Goal: Find specific page/section: Find specific page/section

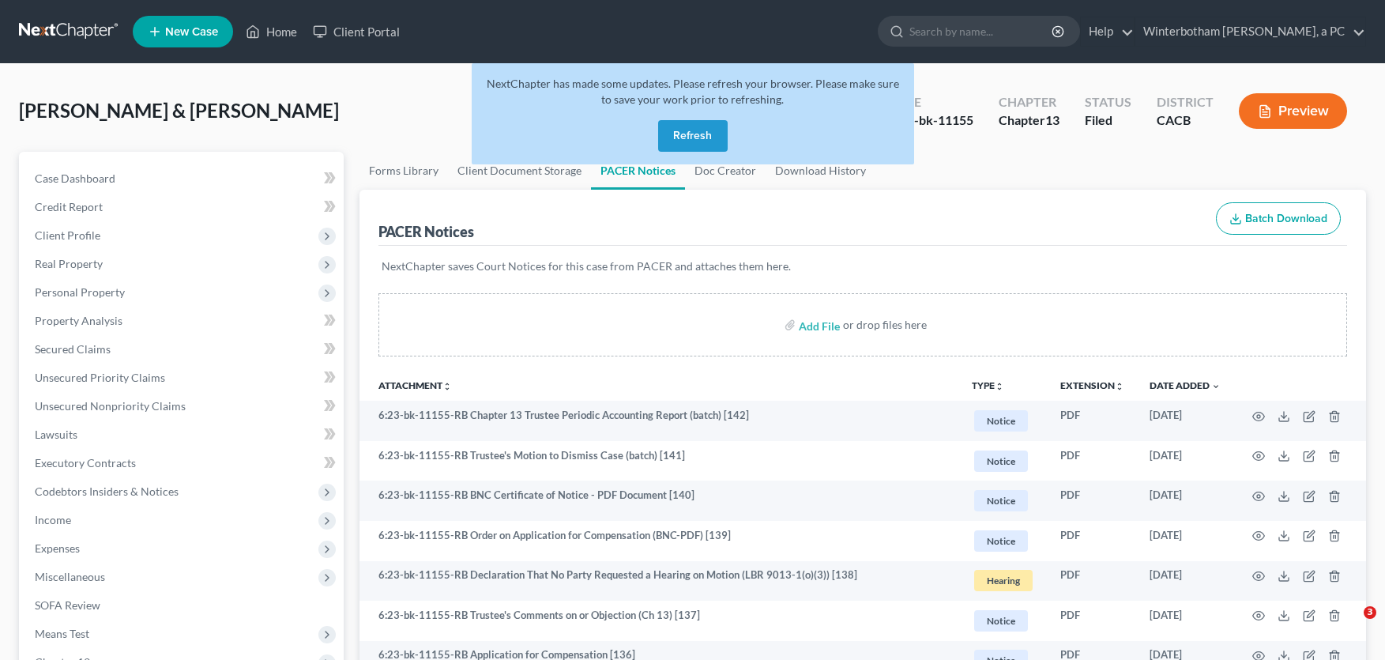
click at [707, 135] on button "Refresh" at bounding box center [693, 136] width 70 height 32
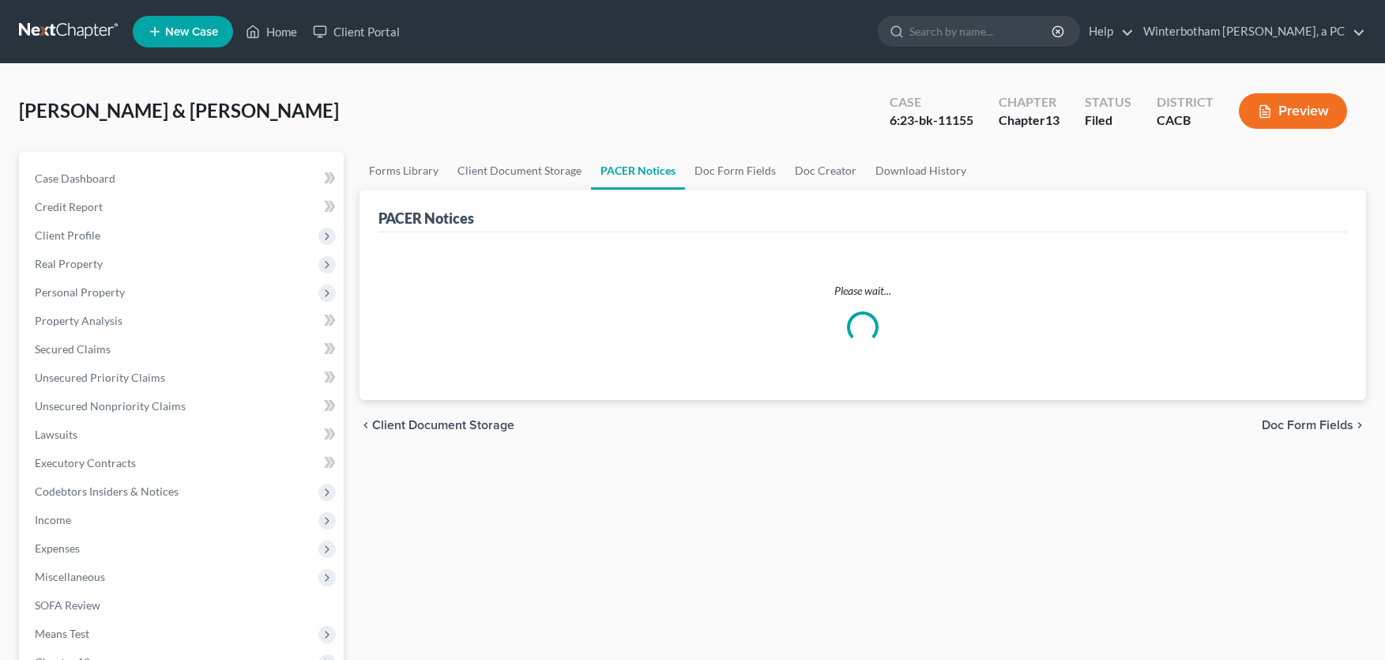
click at [947, 26] on input "search" at bounding box center [982, 31] width 145 height 29
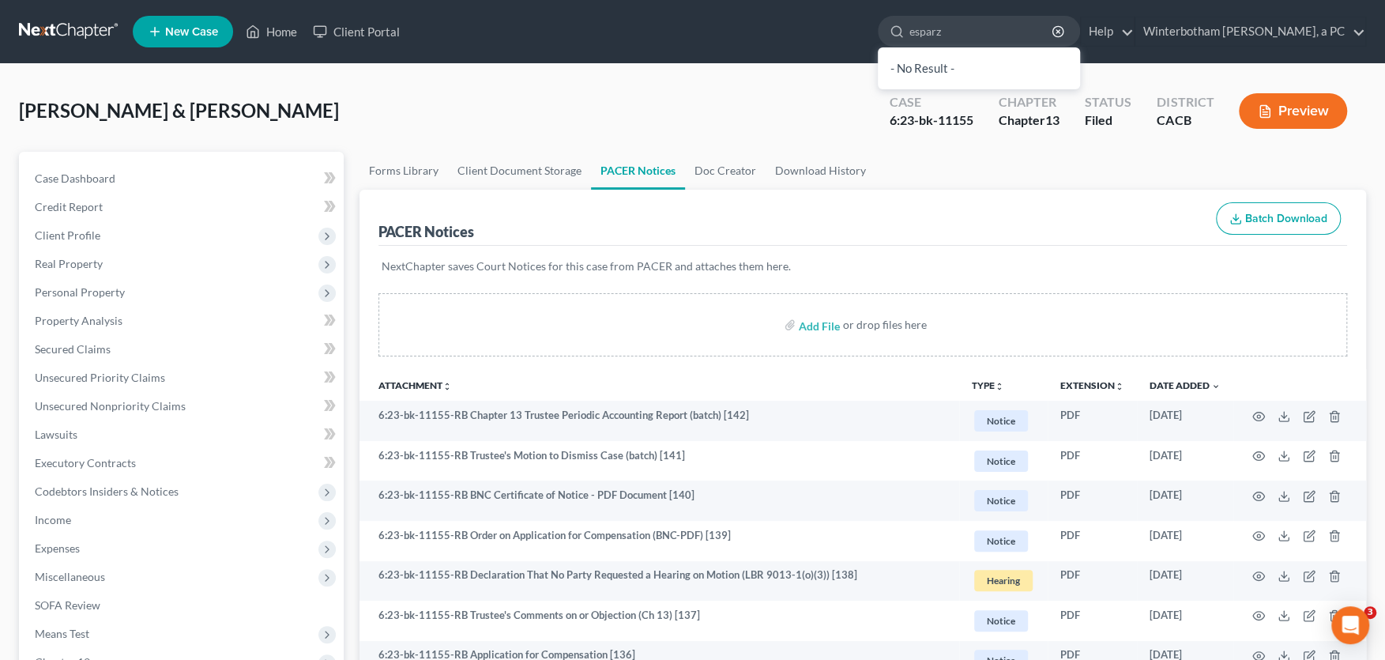
type input "[PERSON_NAME]"
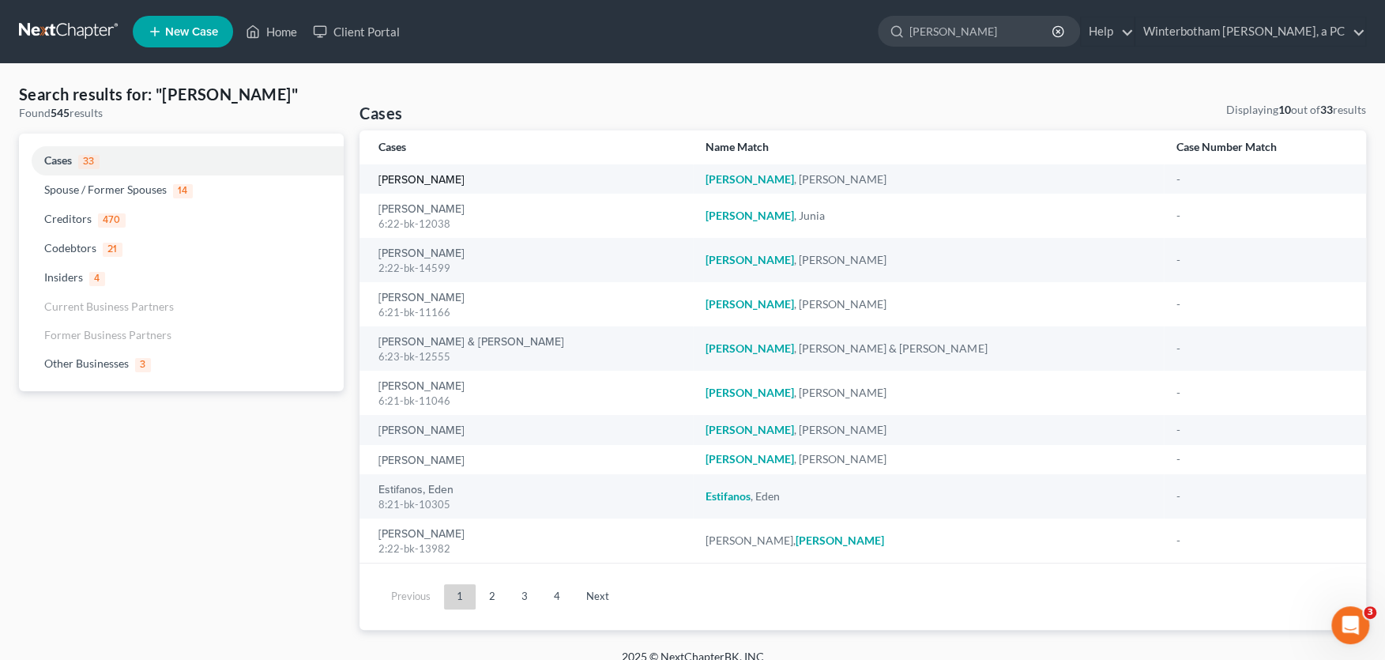
click at [411, 179] on link "[PERSON_NAME]" at bounding box center [422, 180] width 86 height 11
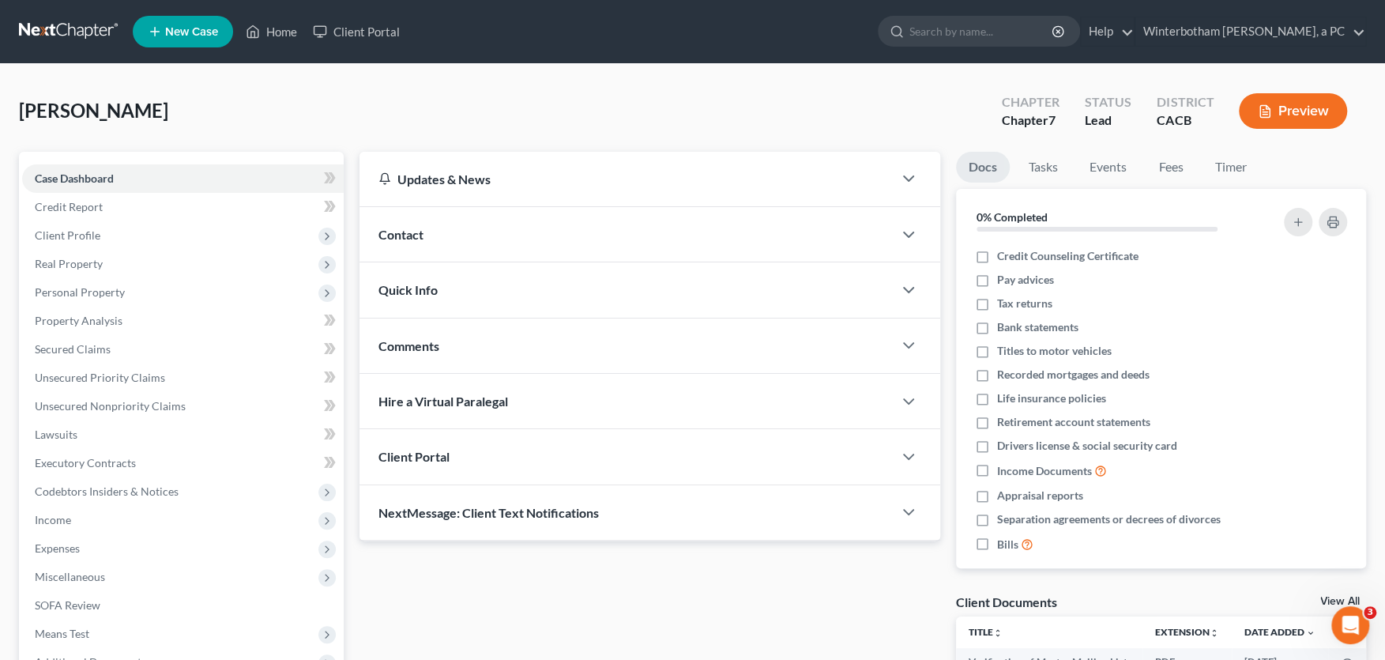
scroll to position [315, 0]
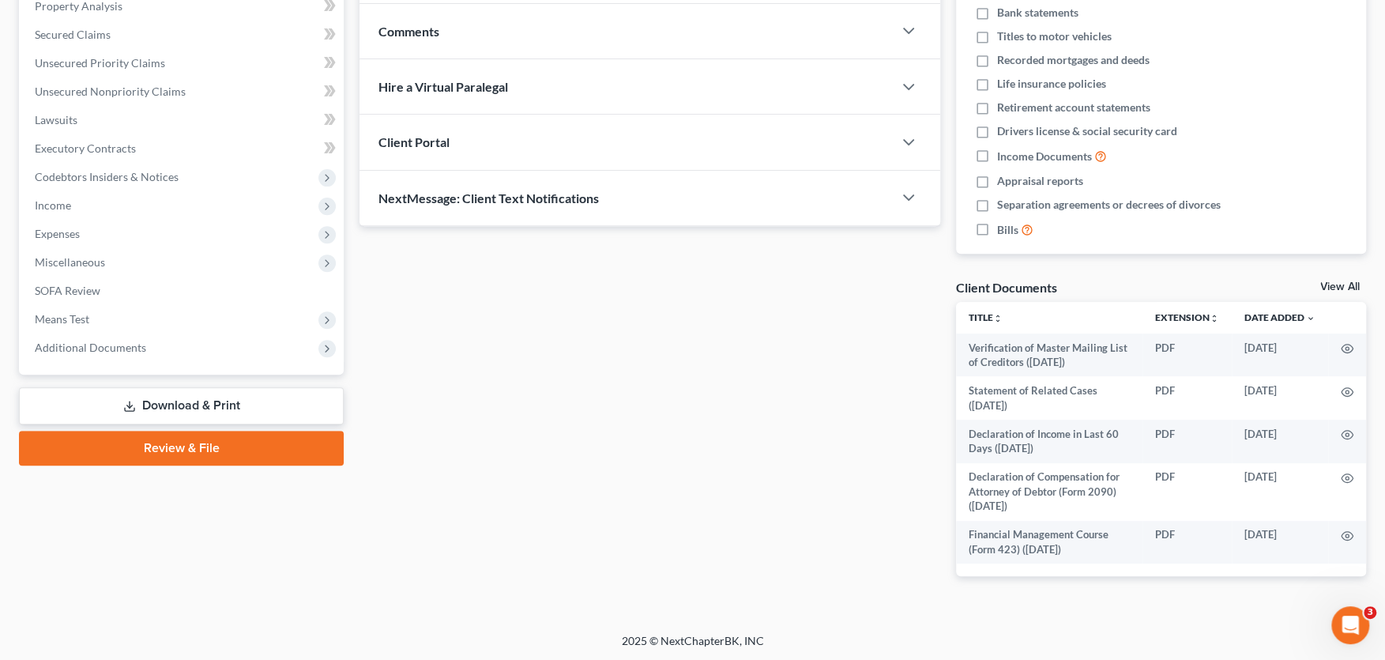
click at [100, 342] on span "Additional Documents" at bounding box center [90, 347] width 111 height 13
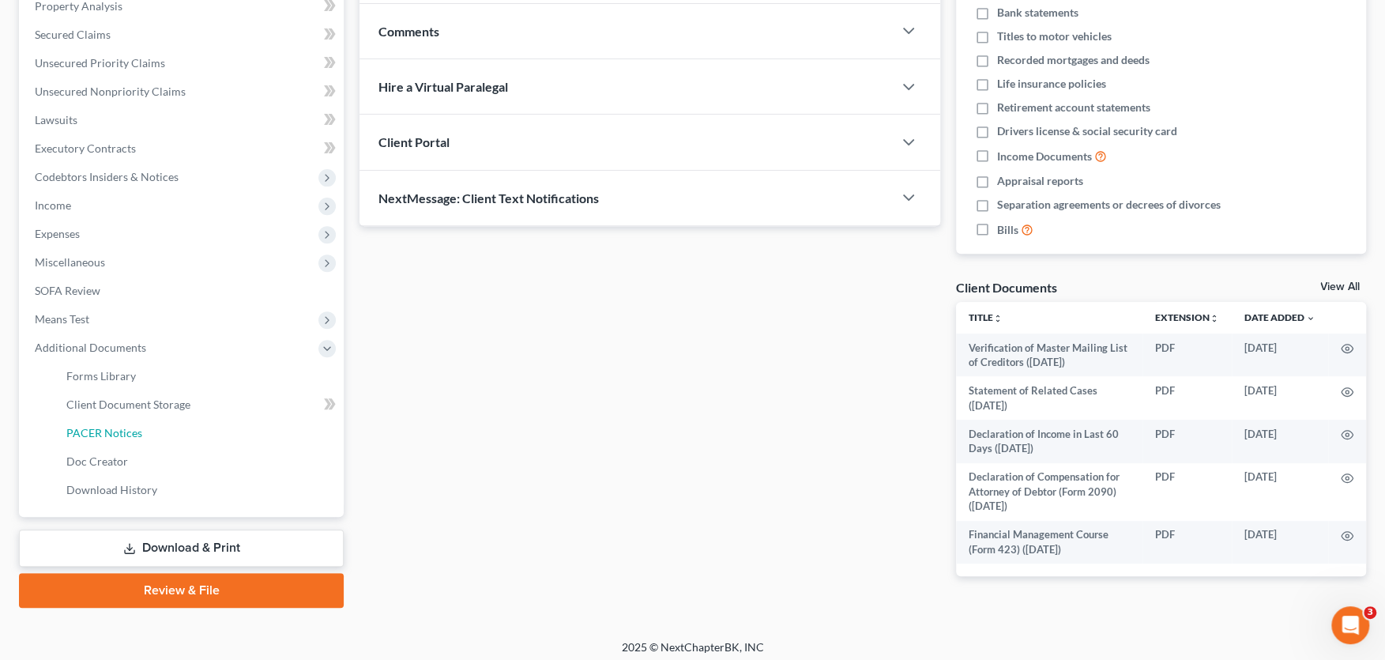
click at [137, 431] on span "PACER Notices" at bounding box center [104, 432] width 76 height 13
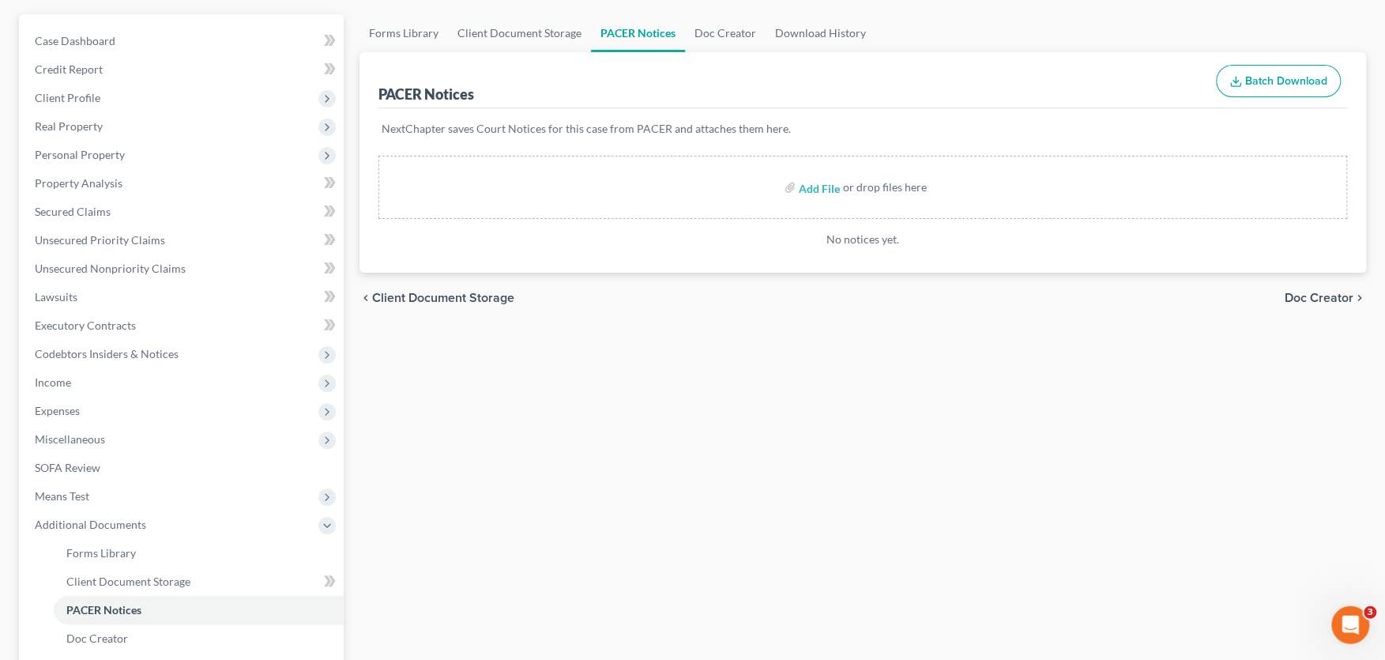
scroll to position [261, 0]
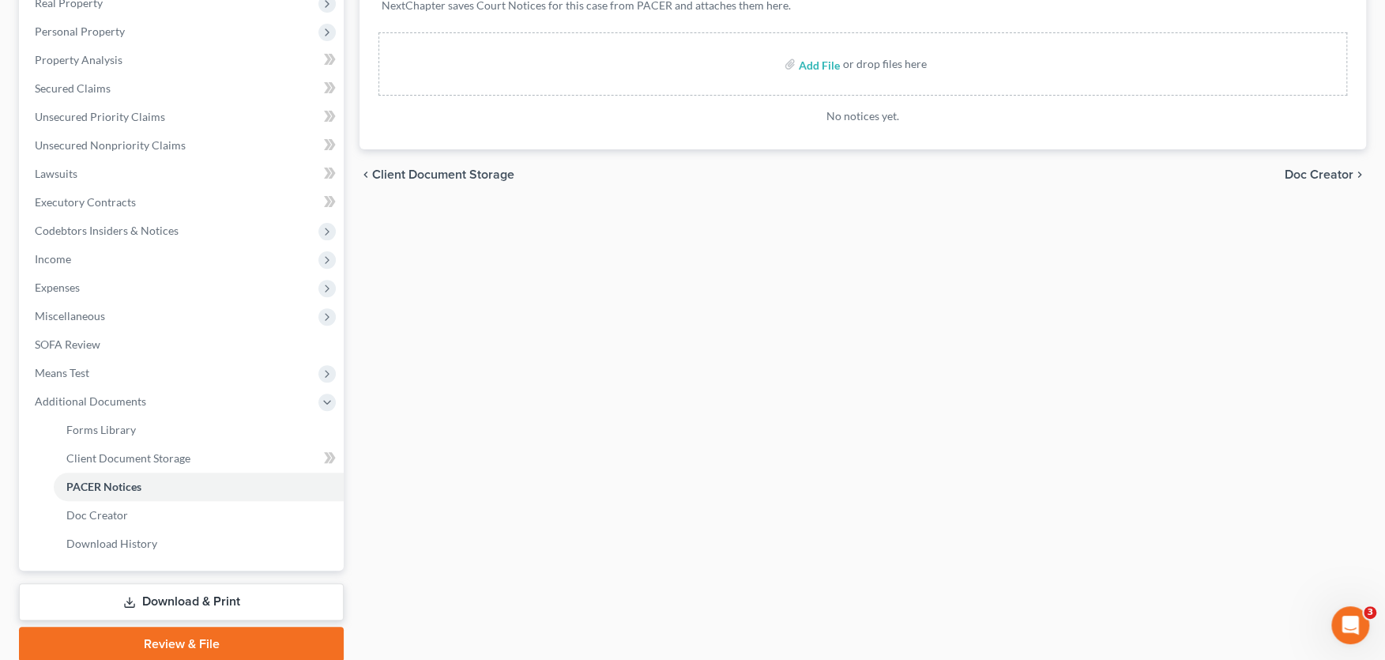
click at [114, 477] on link "PACER Notices" at bounding box center [199, 487] width 290 height 28
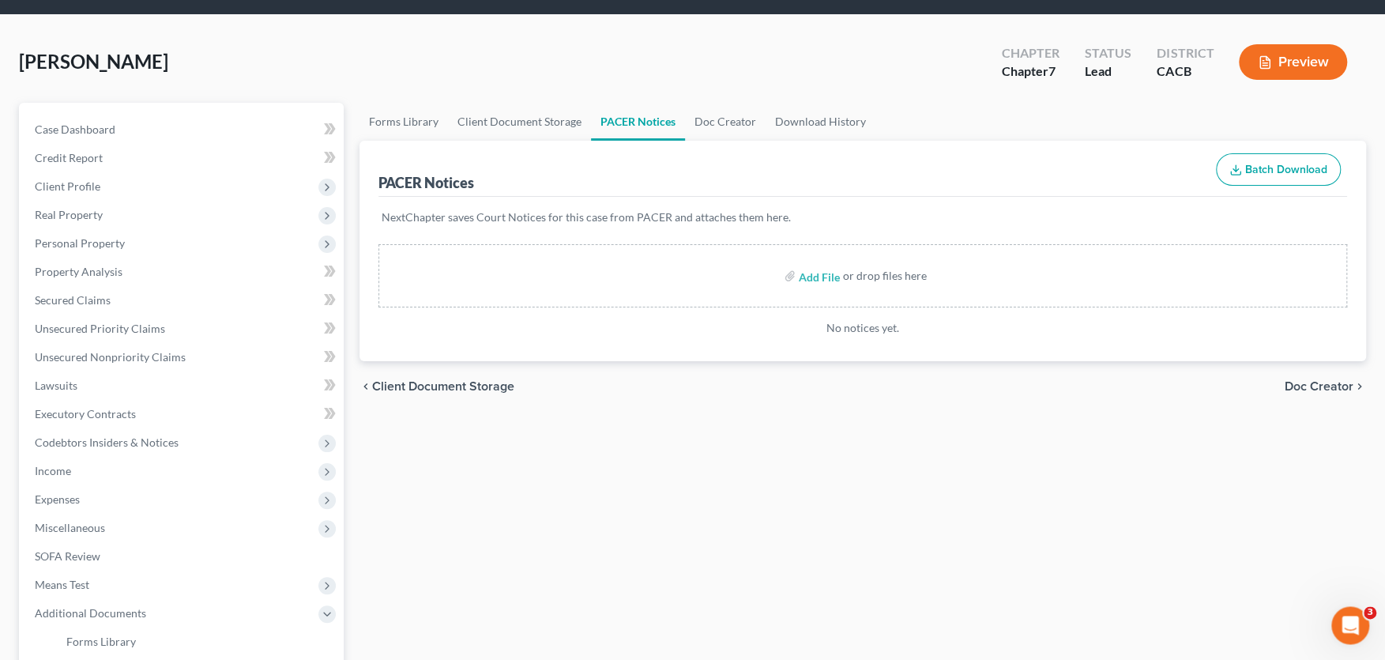
scroll to position [0, 0]
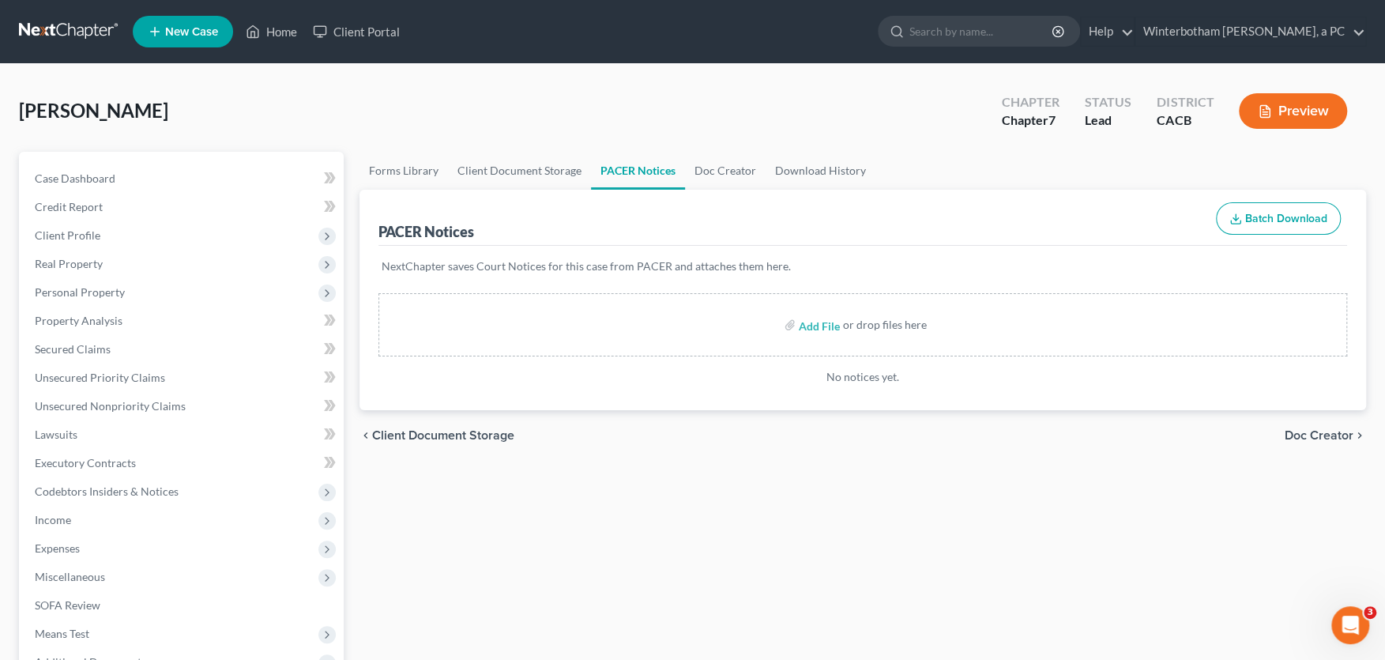
click at [953, 30] on input "search" at bounding box center [982, 31] width 145 height 29
type input "[PERSON_NAME]"
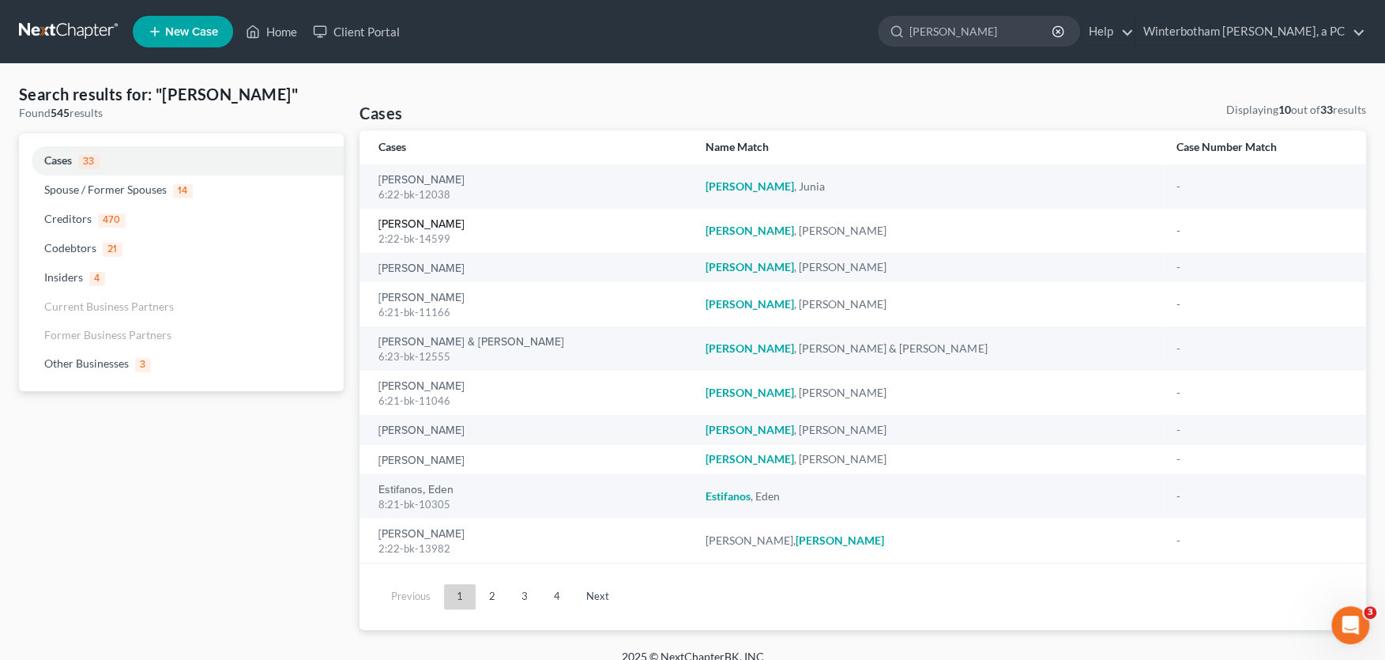
click at [405, 222] on link "[PERSON_NAME]" at bounding box center [422, 224] width 86 height 11
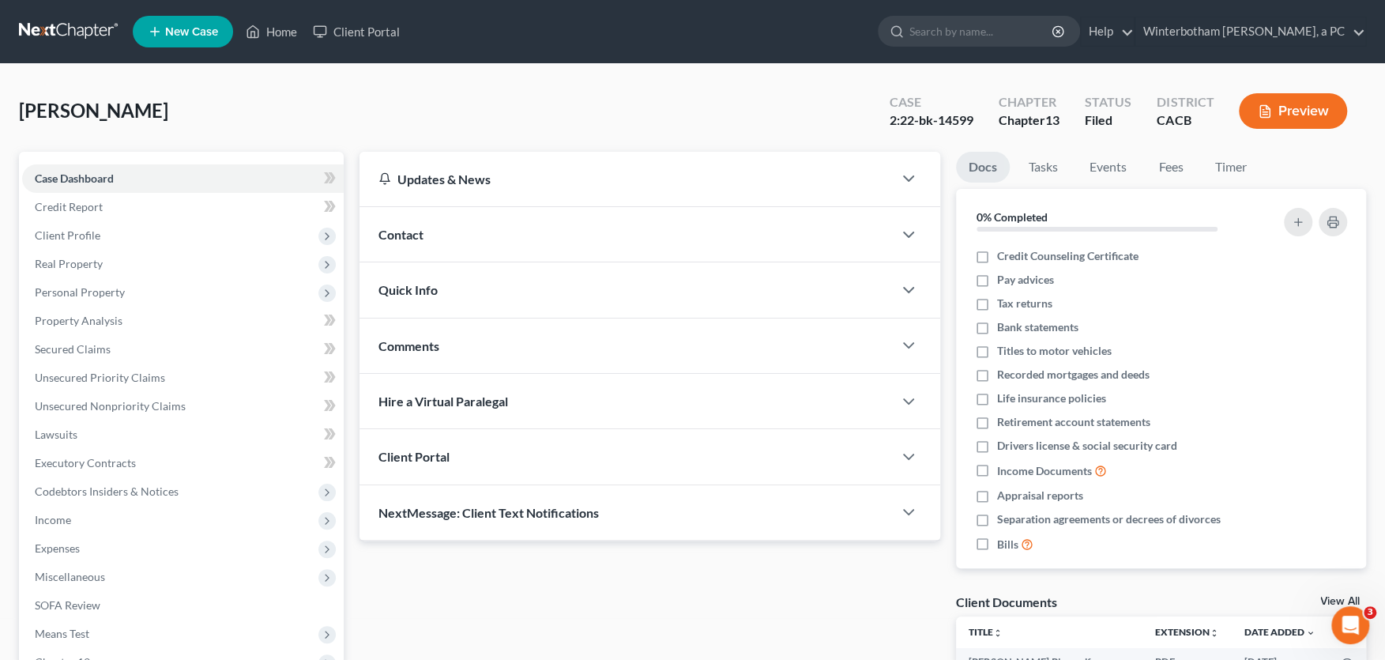
scroll to position [348, 0]
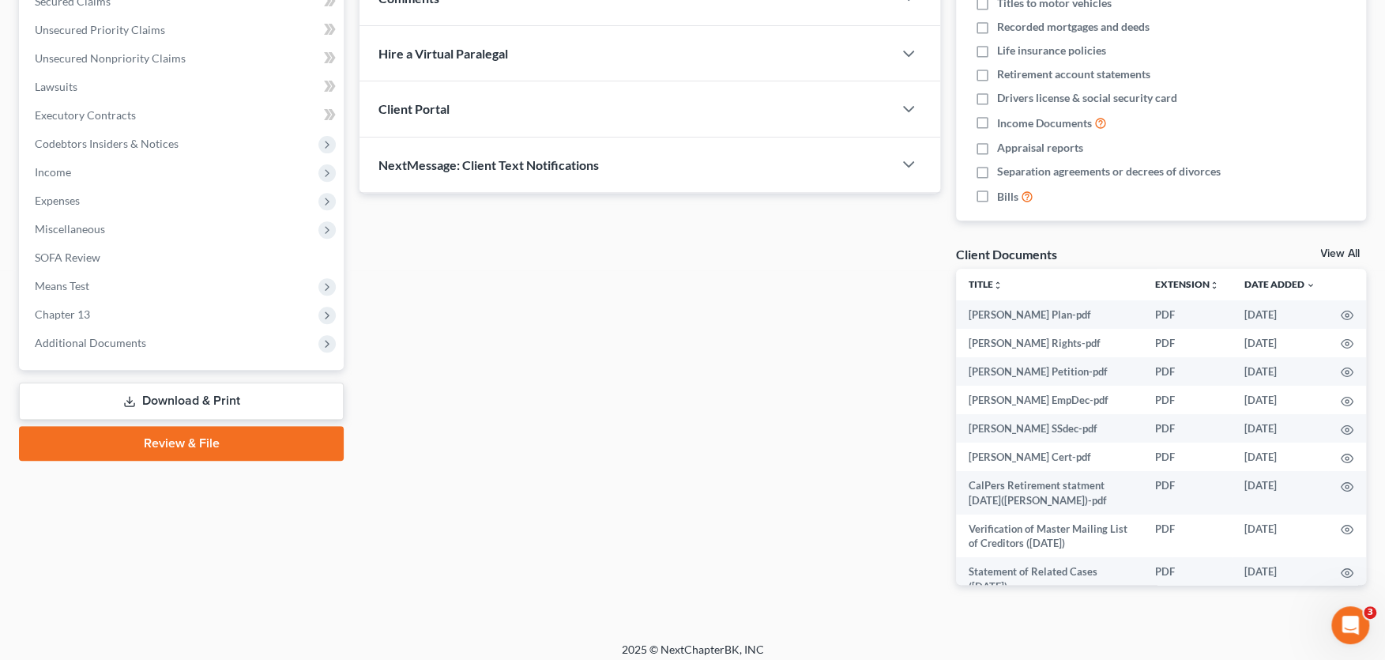
click at [118, 344] on span "Additional Documents" at bounding box center [90, 342] width 111 height 13
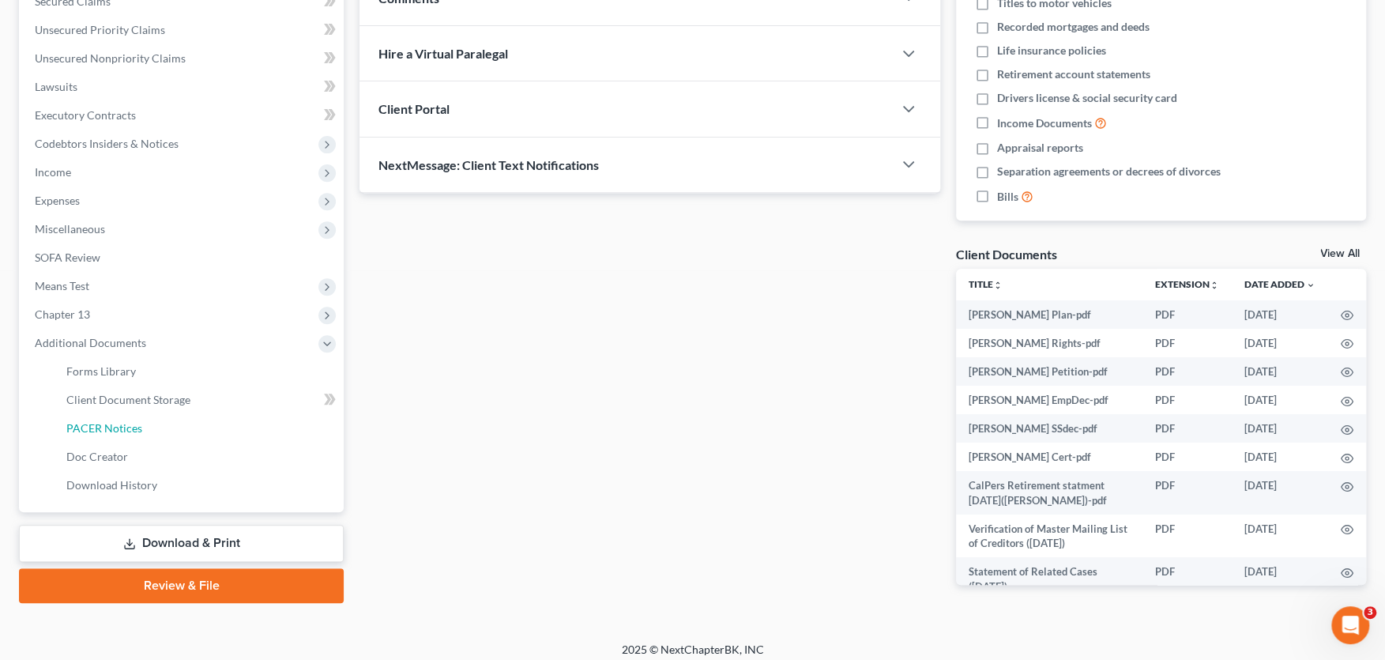
click at [127, 425] on span "PACER Notices" at bounding box center [104, 427] width 76 height 13
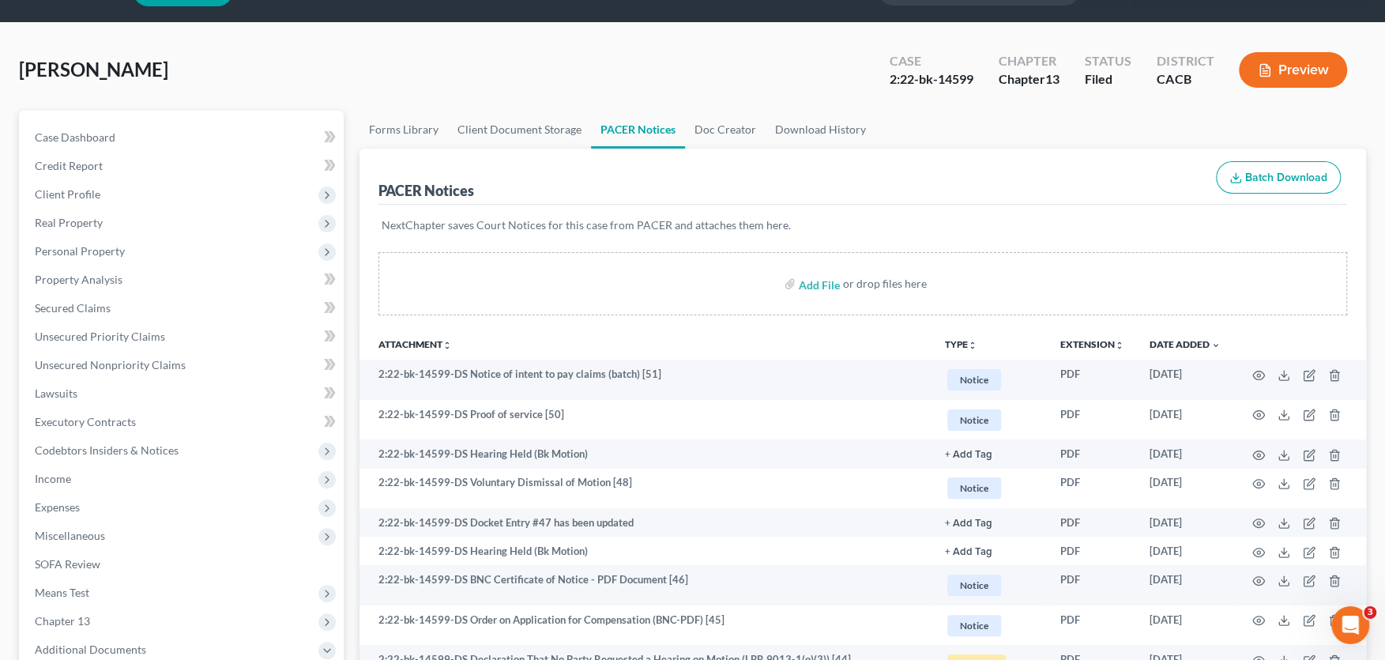
scroll to position [87, 0]
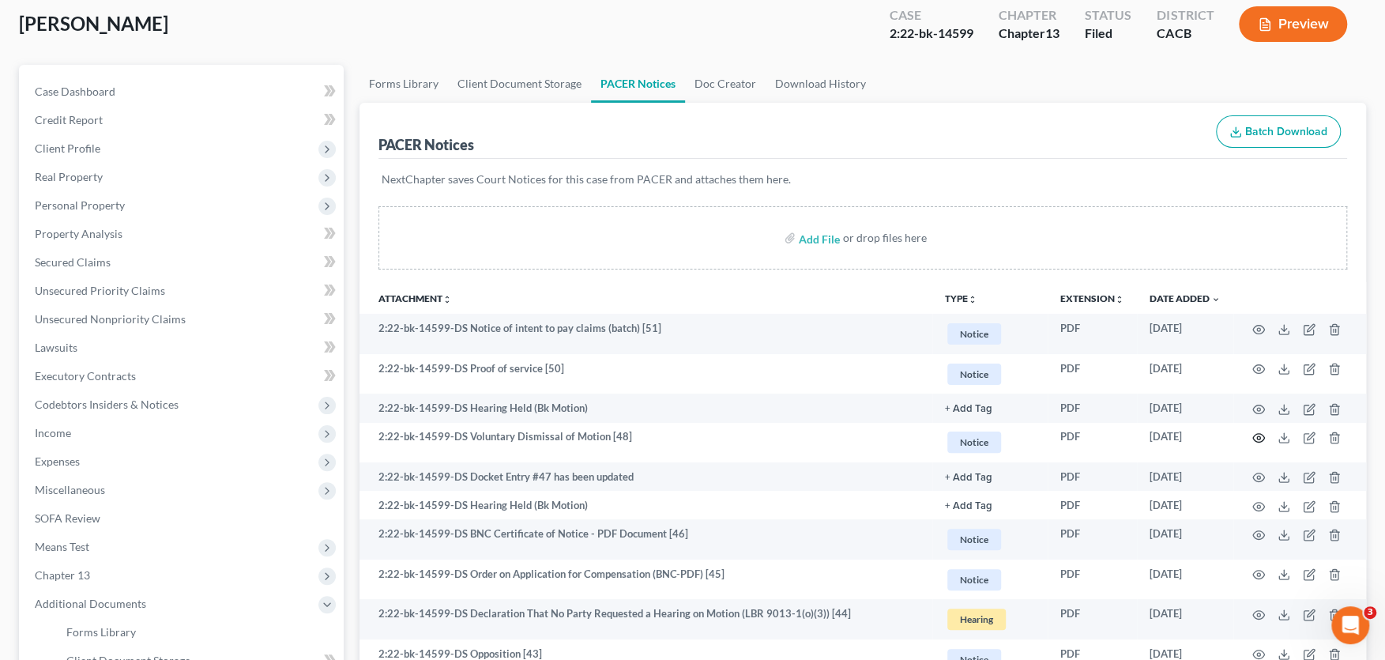
click at [1256, 434] on icon "button" at bounding box center [1259, 438] width 12 height 9
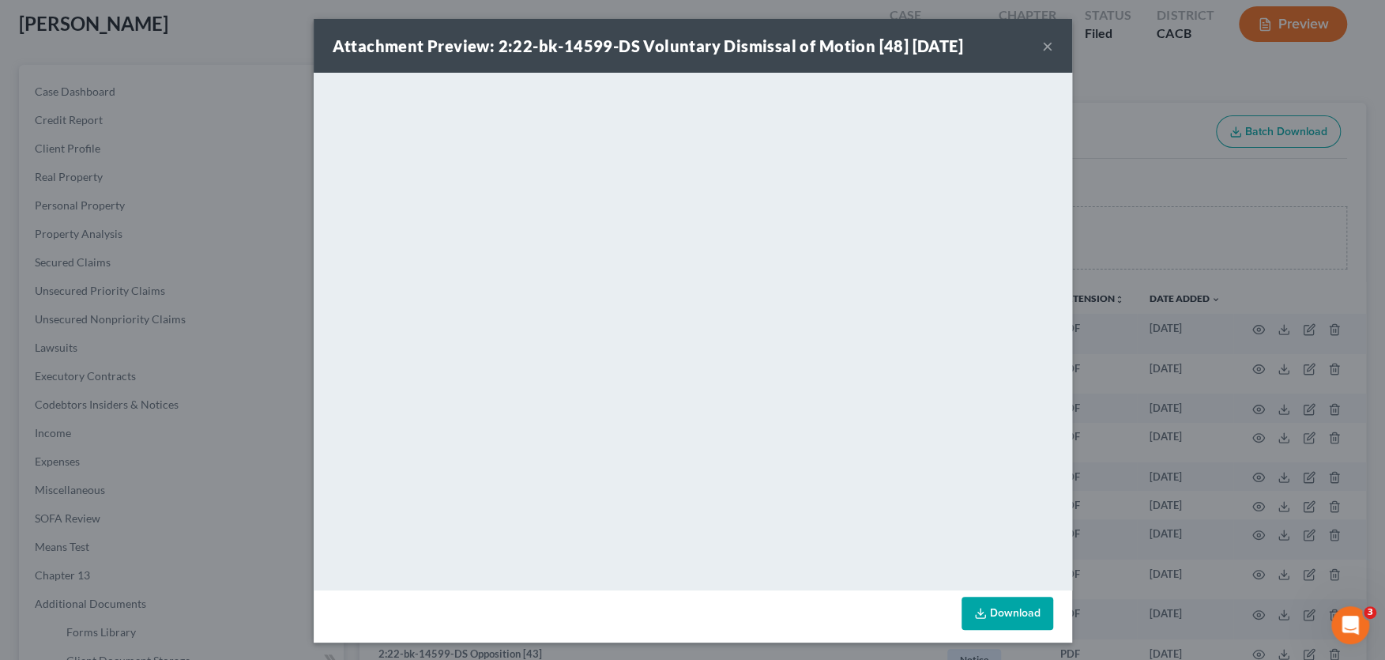
click at [1049, 41] on button "×" at bounding box center [1047, 45] width 11 height 19
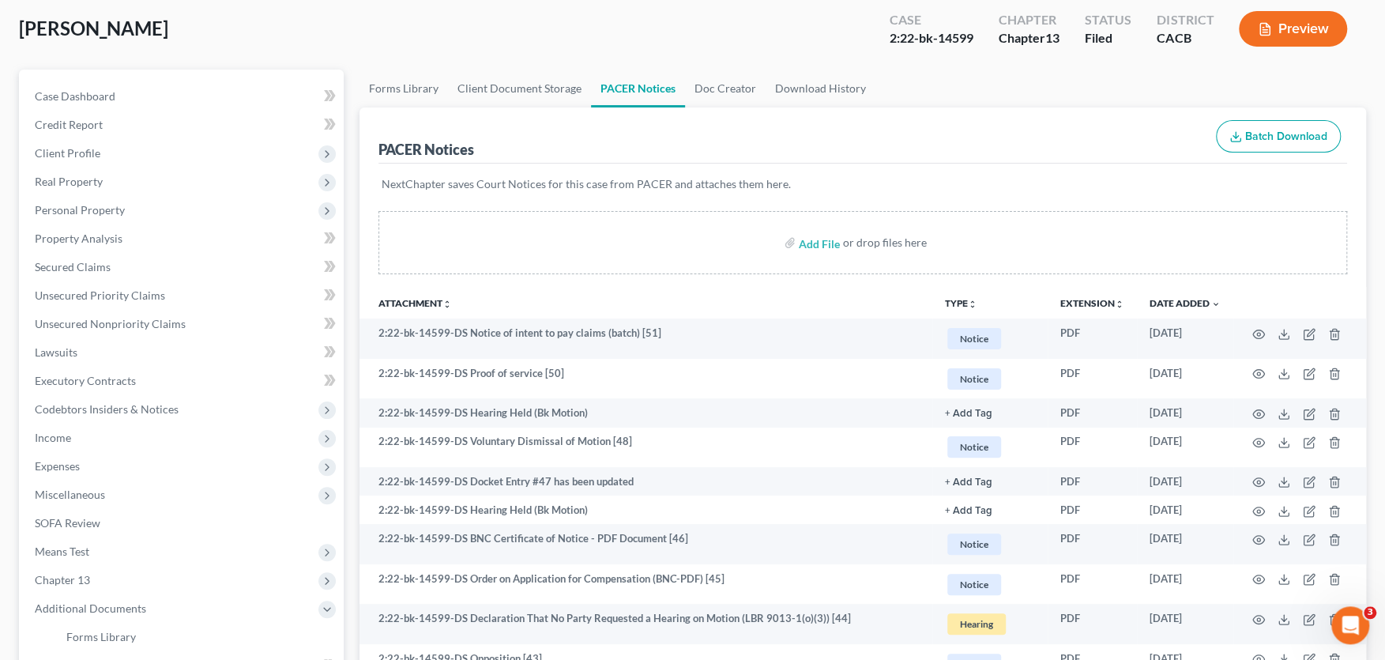
scroll to position [0, 0]
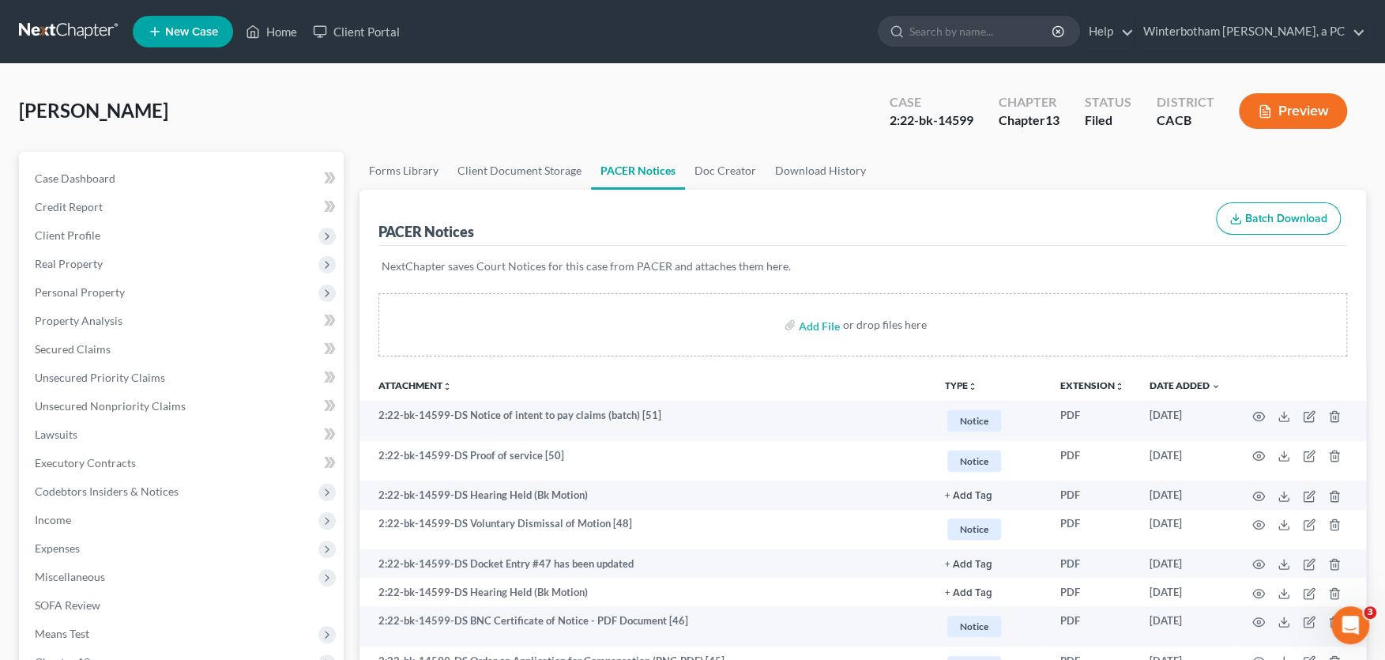
click at [950, 22] on input "search" at bounding box center [982, 31] width 145 height 29
type input "[PERSON_NAME]"
